Goal: Task Accomplishment & Management: Manage account settings

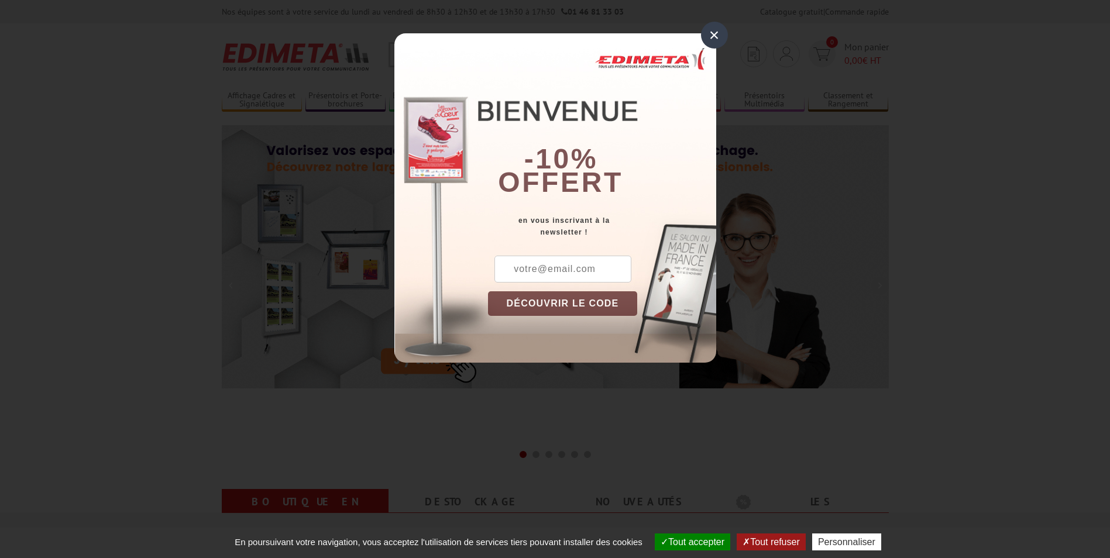
click at [712, 39] on div "×" at bounding box center [714, 35] width 27 height 27
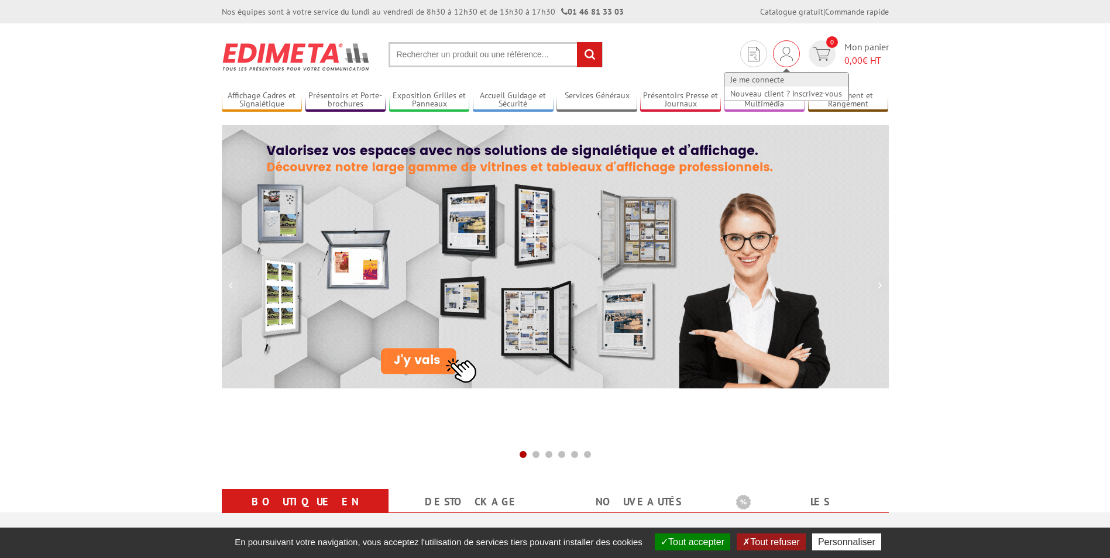
click at [775, 77] on link "Je me connecte" at bounding box center [786, 80] width 124 height 14
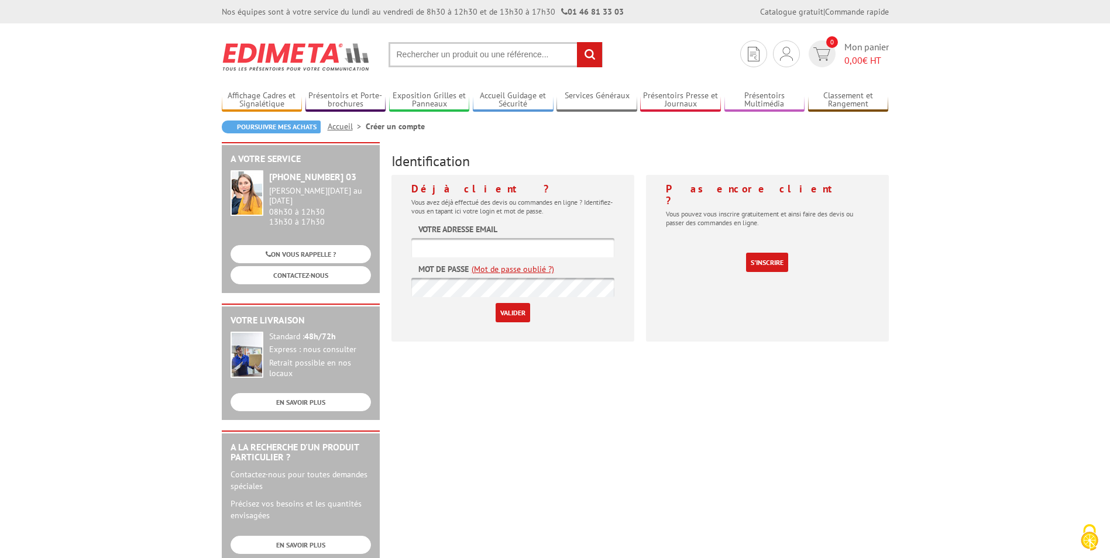
click at [484, 243] on input "text" at bounding box center [512, 247] width 203 height 19
type input "[PERSON_NAME][EMAIL_ADDRESS][DOMAIN_NAME]"
click at [508, 316] on input "Valider" at bounding box center [512, 312] width 35 height 19
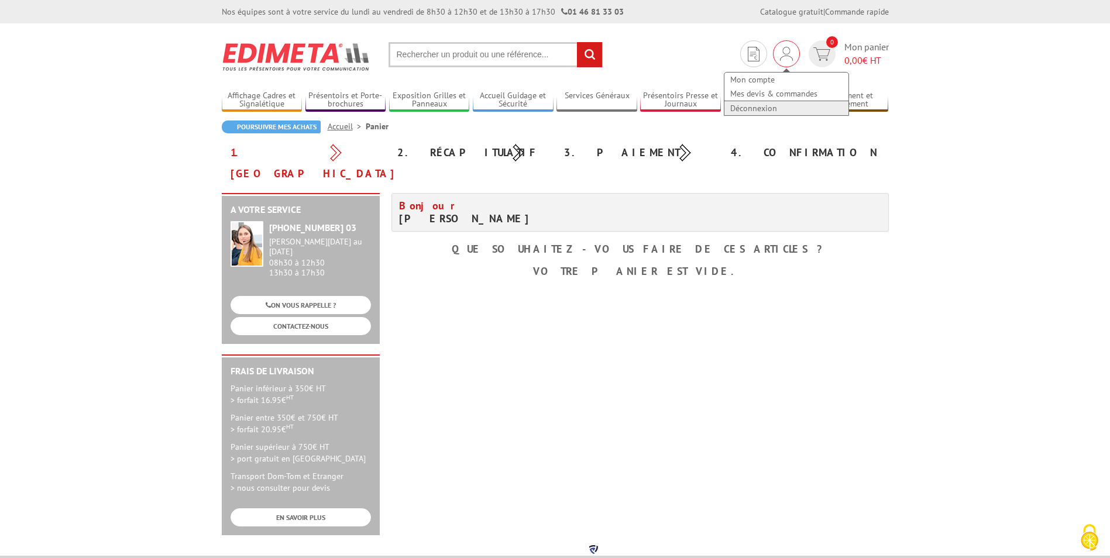
click at [756, 106] on link "Déconnexion" at bounding box center [786, 108] width 124 height 14
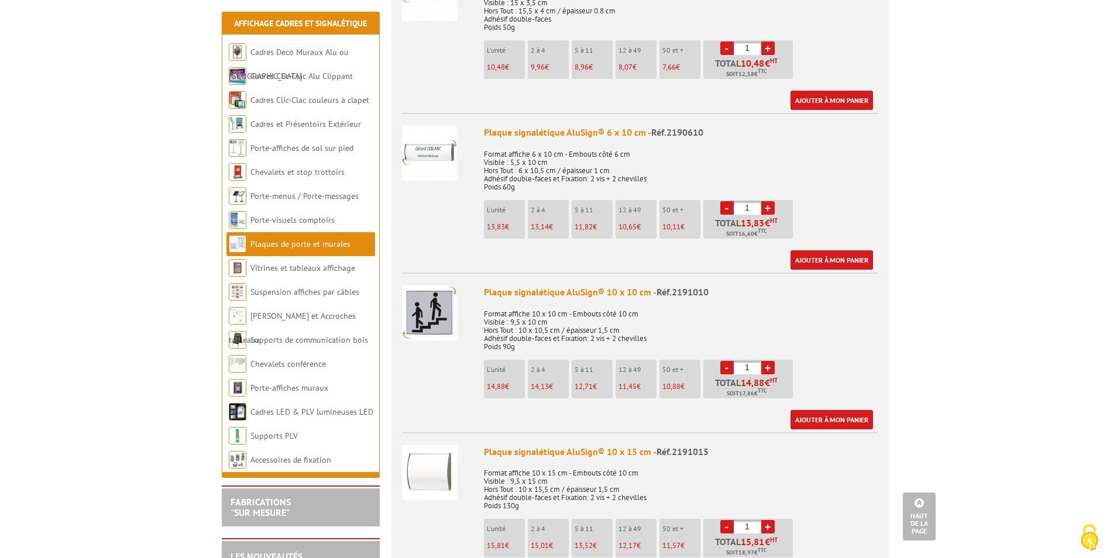
scroll to position [526, 0]
